Goal: Transaction & Acquisition: Purchase product/service

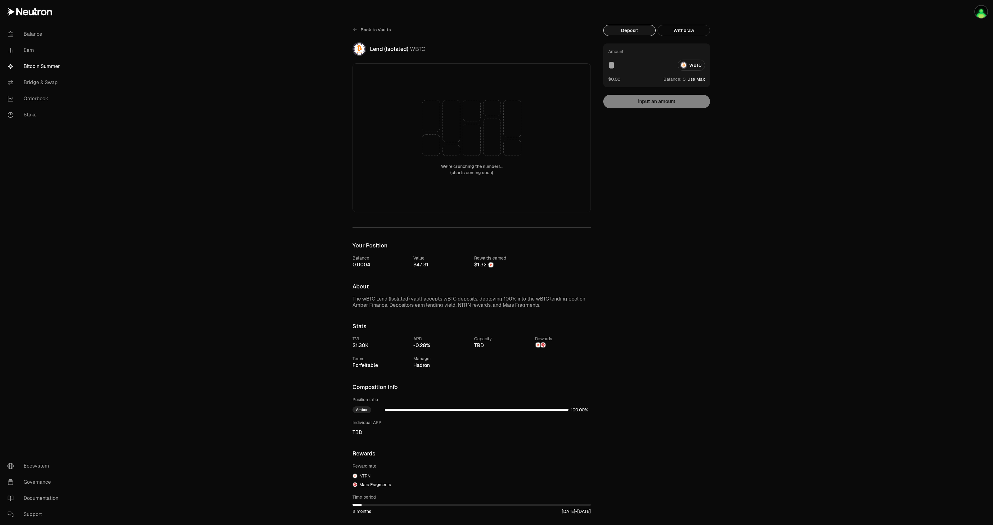
click at [39, 70] on link "Bitcoin Summer" at bounding box center [34, 66] width 65 height 16
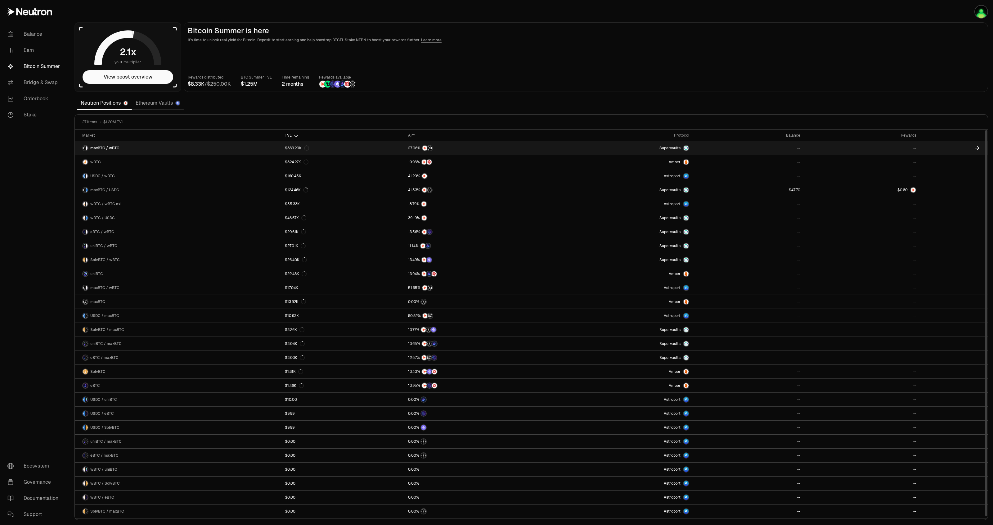
click at [101, 146] on span "maxBTC / wBTC" at bounding box center [104, 148] width 29 height 5
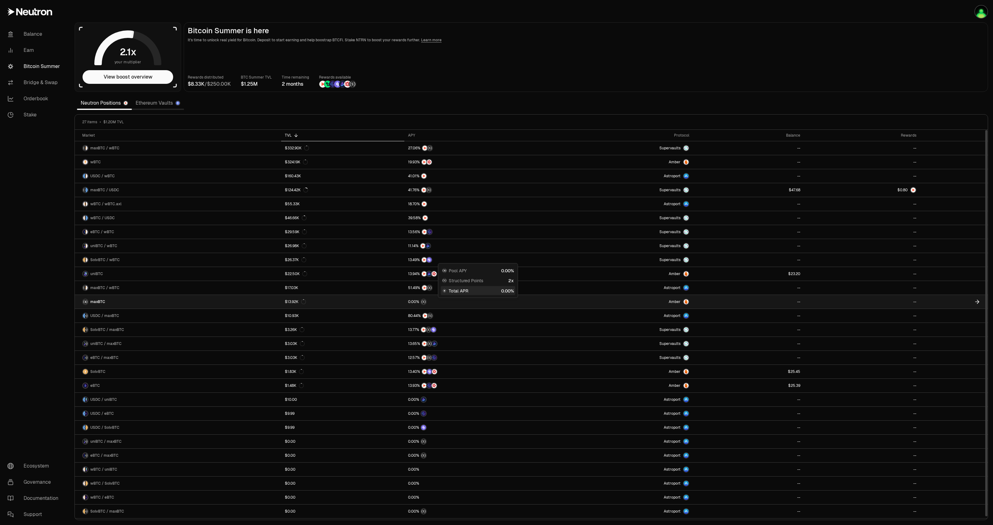
click at [464, 303] on div at bounding box center [476, 301] width 136 height 6
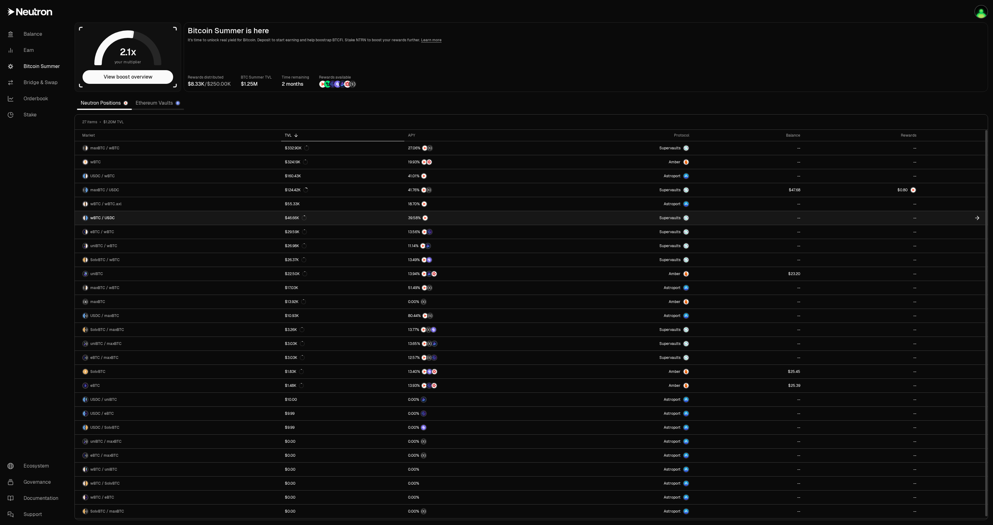
click at [123, 216] on link "wBTC / USDC" at bounding box center [178, 218] width 206 height 14
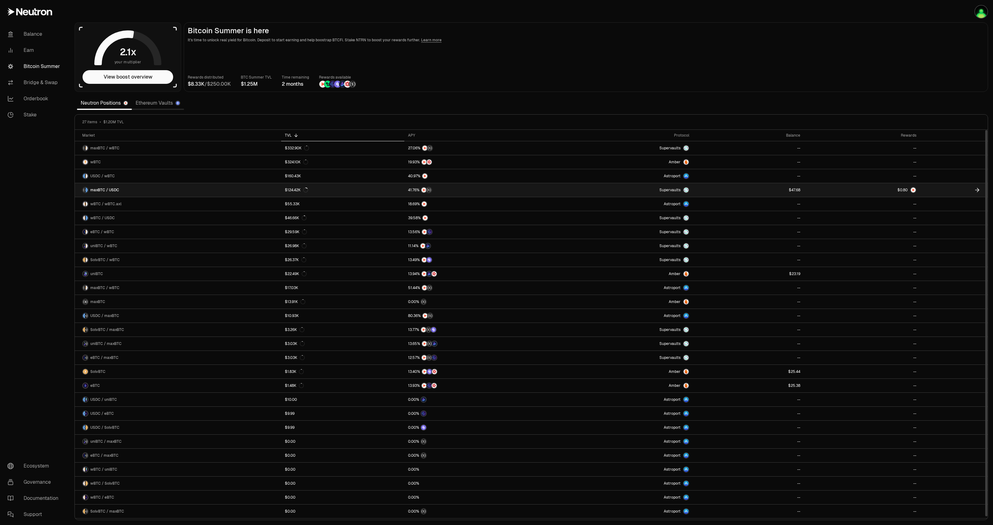
click at [173, 187] on link "maxBTC / USDC" at bounding box center [178, 190] width 206 height 14
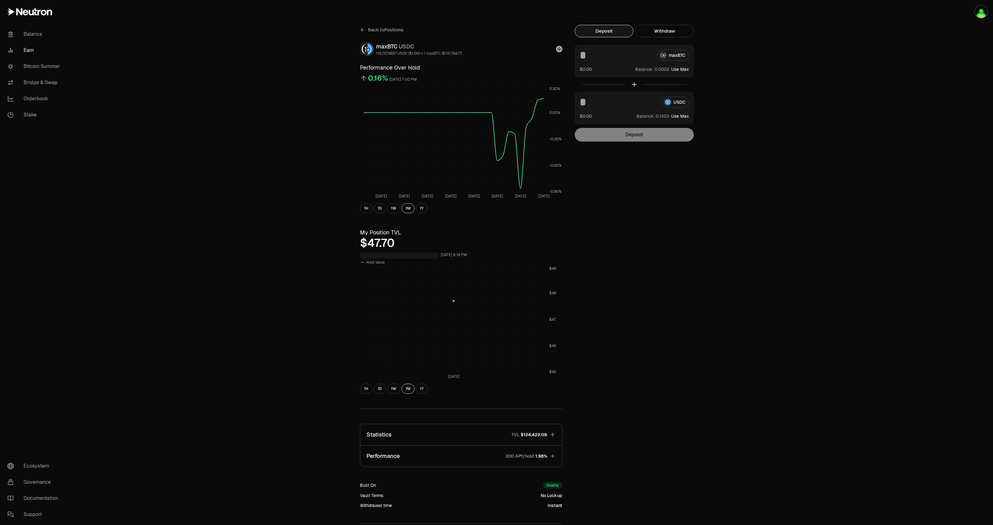
click at [685, 70] on button "Use Max" at bounding box center [680, 69] width 18 height 6
type input "**********"
click at [653, 133] on button "Deposit" at bounding box center [634, 135] width 119 height 14
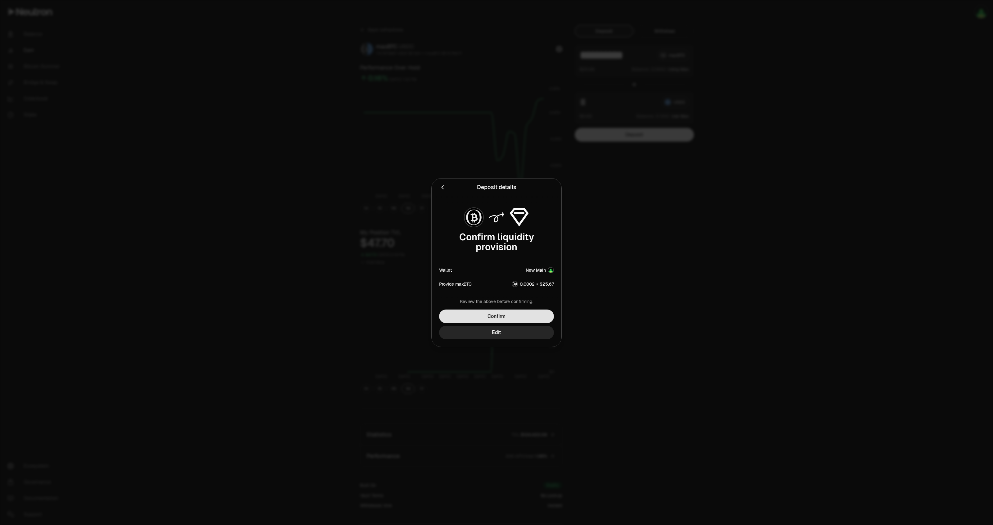
click at [539, 315] on button "Confirm" at bounding box center [496, 316] width 115 height 14
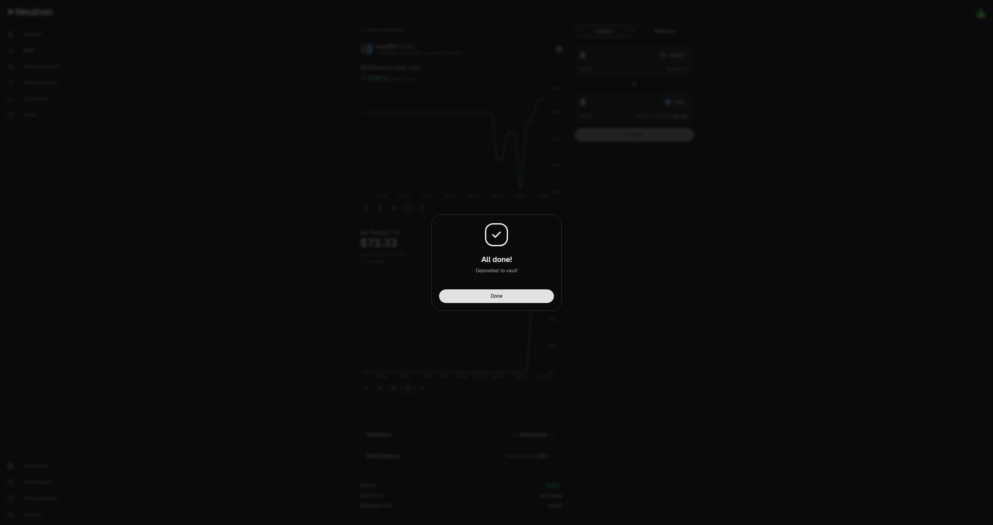
click at [507, 297] on button "Done" at bounding box center [496, 296] width 115 height 14
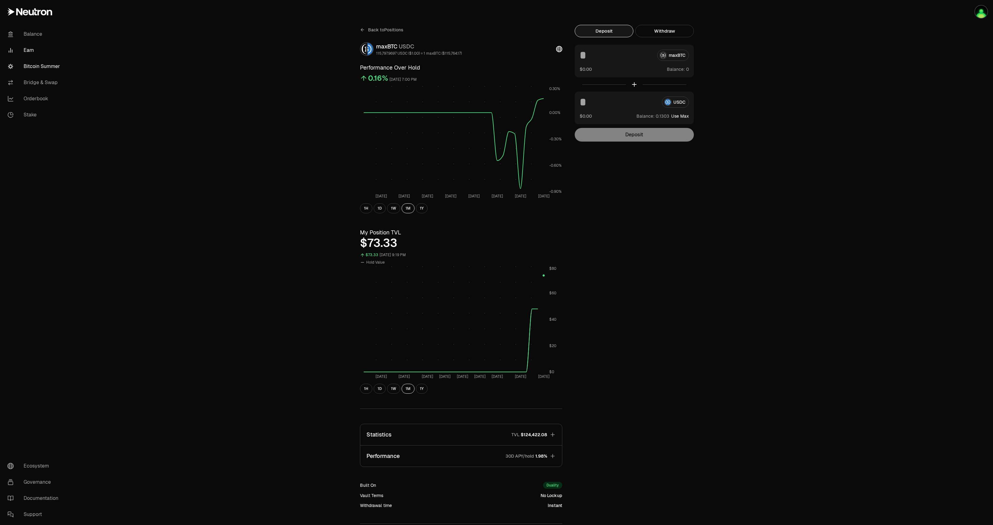
click at [38, 66] on link "Bitcoin Summer" at bounding box center [34, 66] width 65 height 16
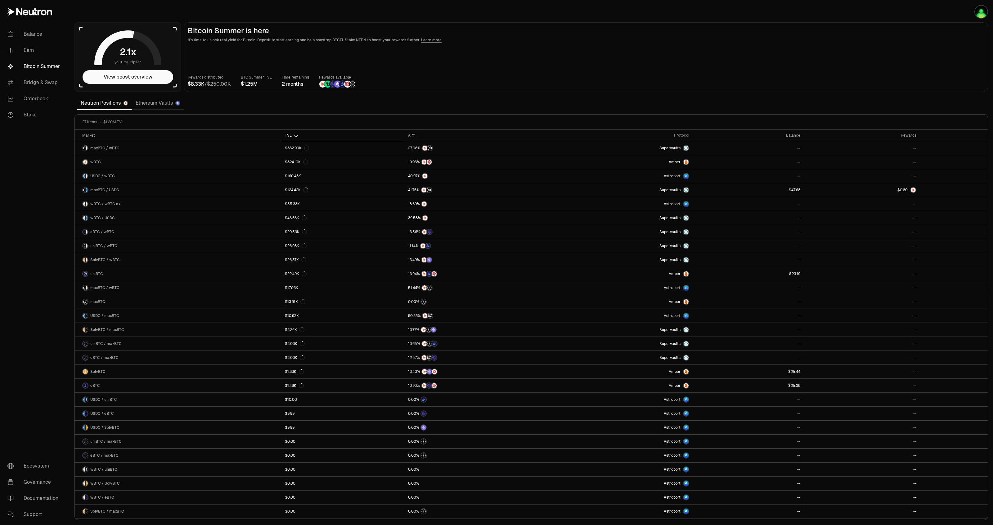
click at [156, 101] on link "Ethereum Vaults" at bounding box center [158, 103] width 52 height 12
